Goal: Check status: Check status

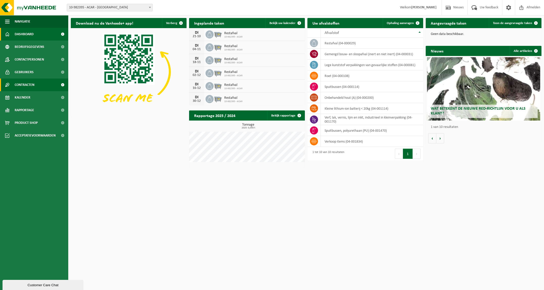
click at [30, 87] on span "Contracten" at bounding box center [25, 84] width 20 height 13
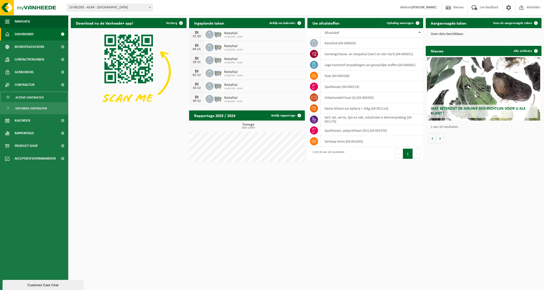
click at [29, 98] on span "Actieve contracten" at bounding box center [29, 98] width 28 height 10
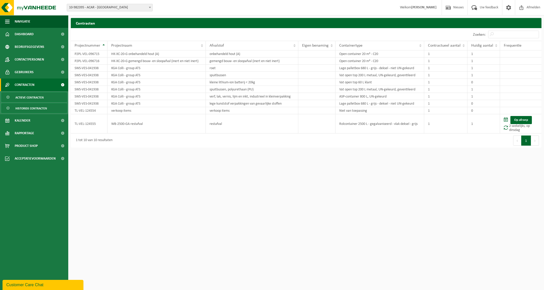
click at [29, 107] on span "Historiek contracten" at bounding box center [31, 108] width 32 height 10
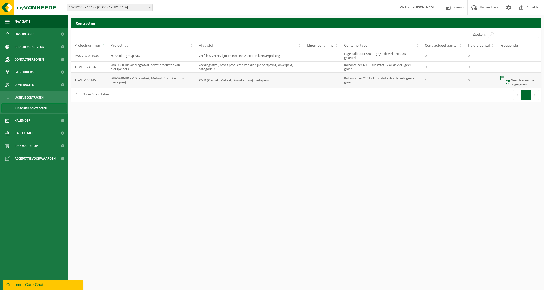
click at [134, 80] on td "WB-0240-HP PMD (Plastiek, Metaal, Drankkartons) (bedrijven)" at bounding box center [151, 80] width 88 height 15
click at [16, 34] on span "Dashboard" at bounding box center [24, 34] width 19 height 13
